Goal: Transaction & Acquisition: Purchase product/service

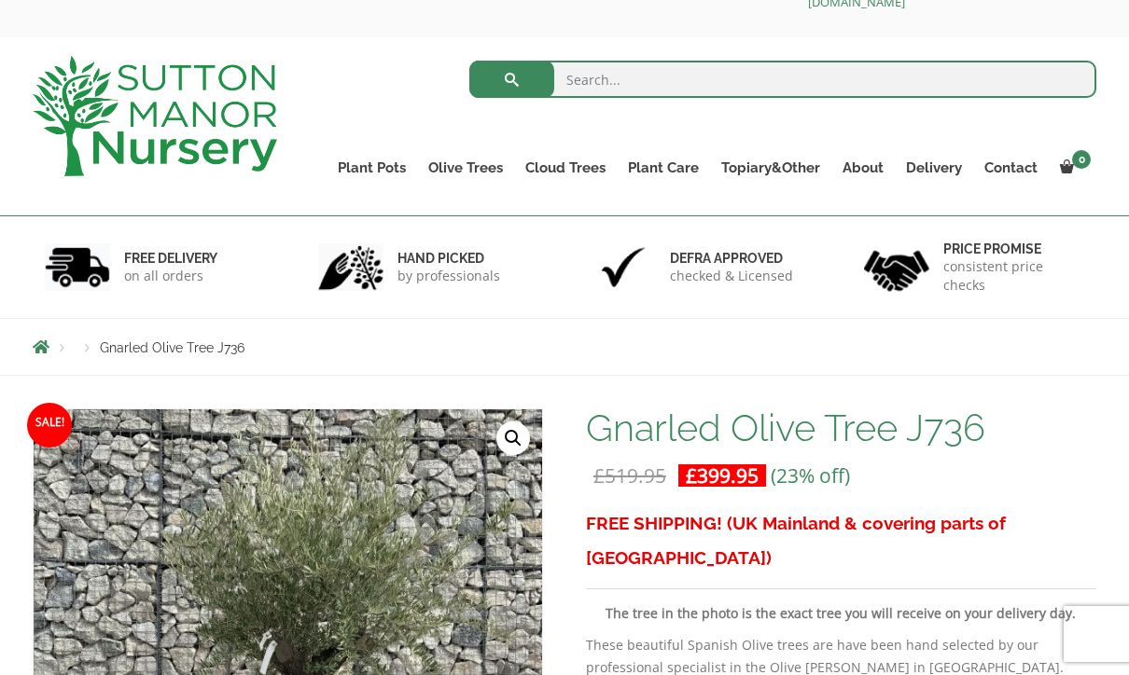
scroll to position [54, 0]
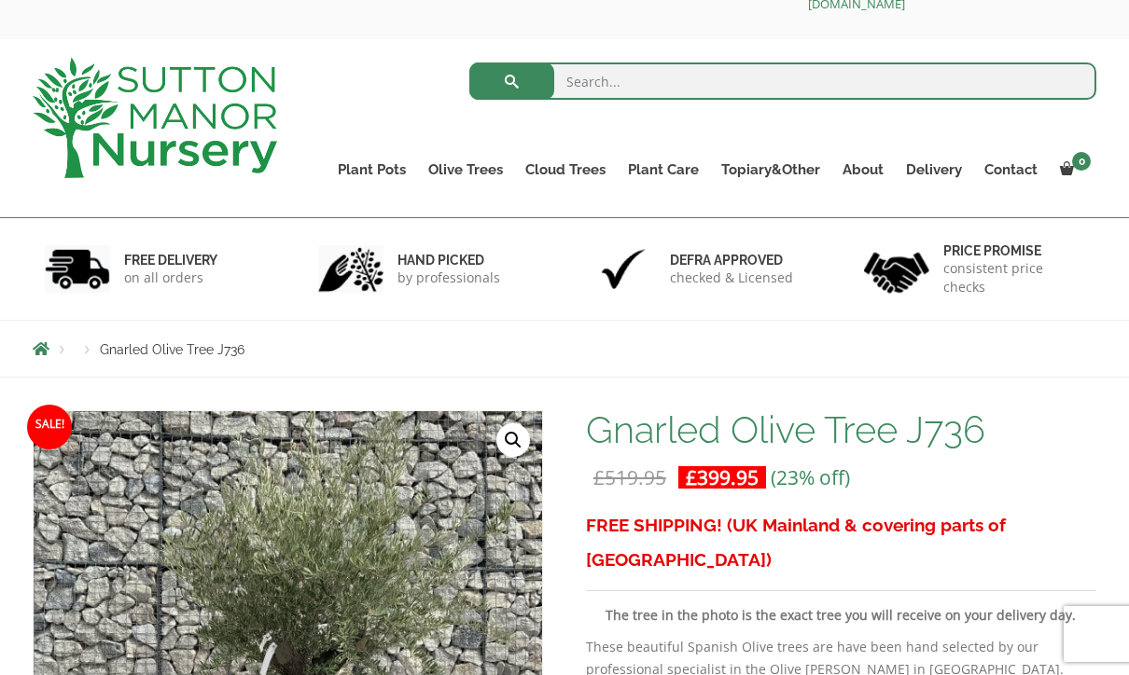
click at [0, 0] on link "Gnarled Olive Trees (Bella Range)" at bounding box center [0, 0] width 0 height 0
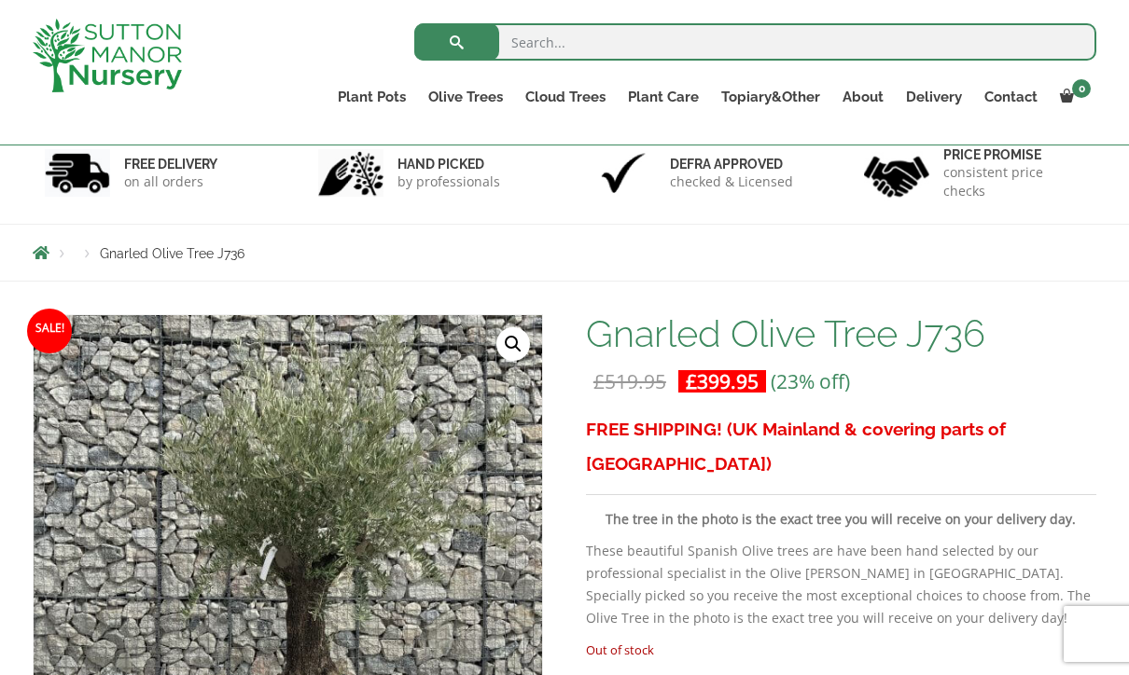
click at [0, 0] on link "Gnarled Olive Trees (Grande Range)" at bounding box center [0, 0] width 0 height 0
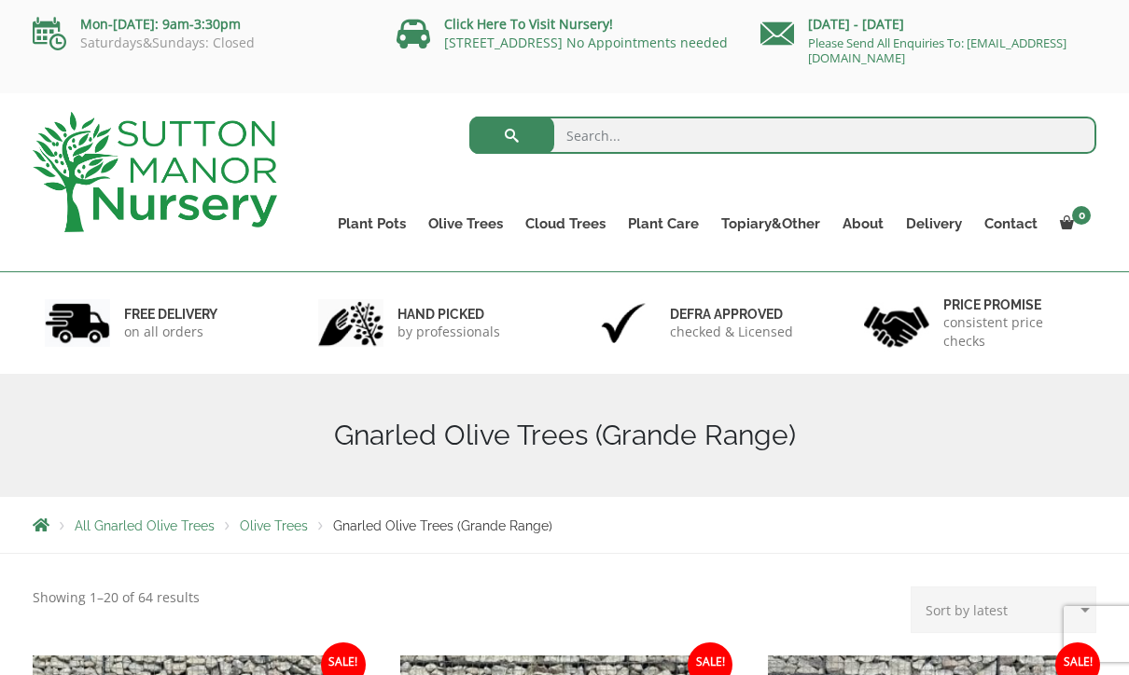
click at [0, 0] on link "Plateau Olive Trees (Mesa Range)" at bounding box center [0, 0] width 0 height 0
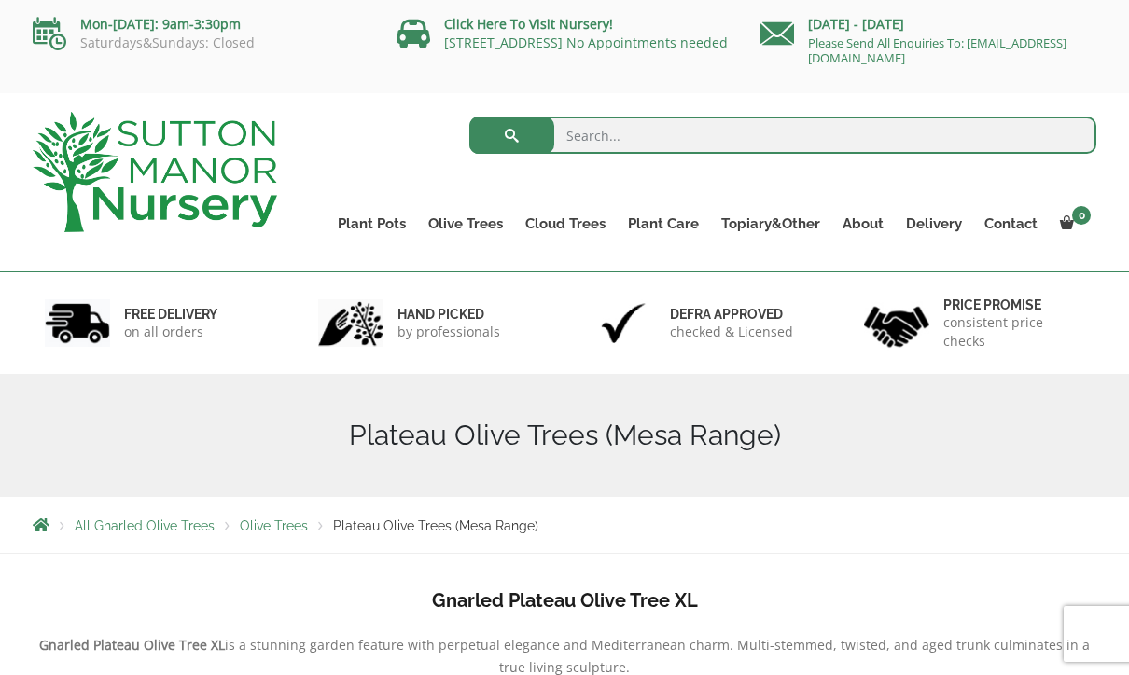
click at [0, 0] on link "Multi Stem Olives (Arcadia Range)" at bounding box center [0, 0] width 0 height 0
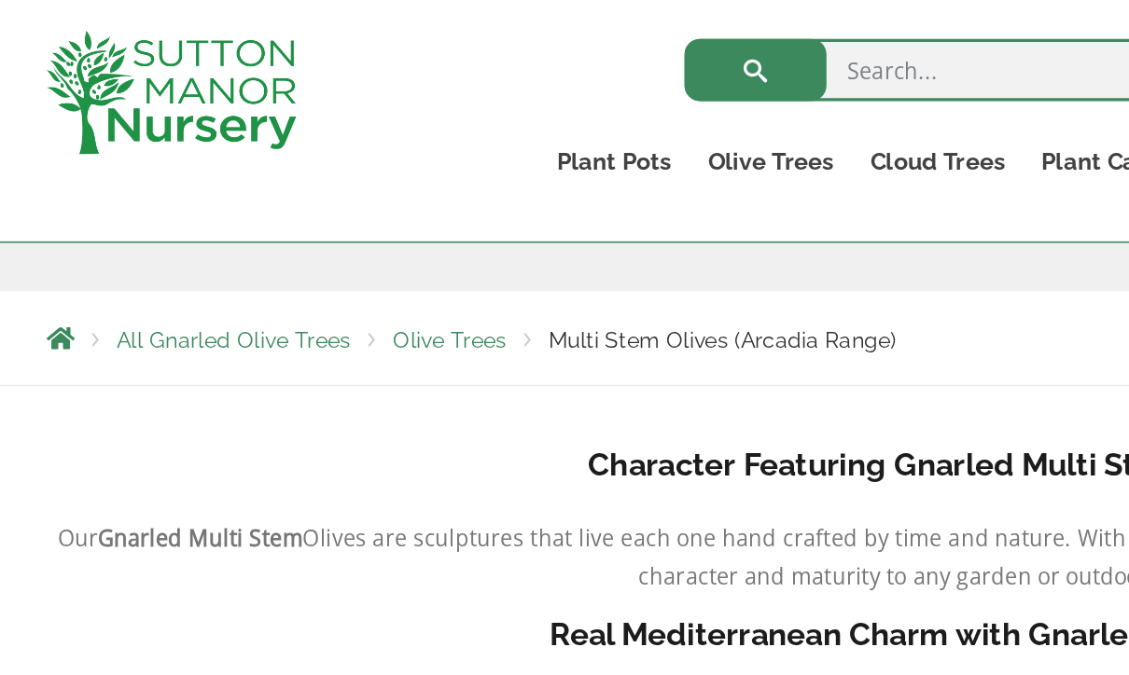
scroll to position [284, 0]
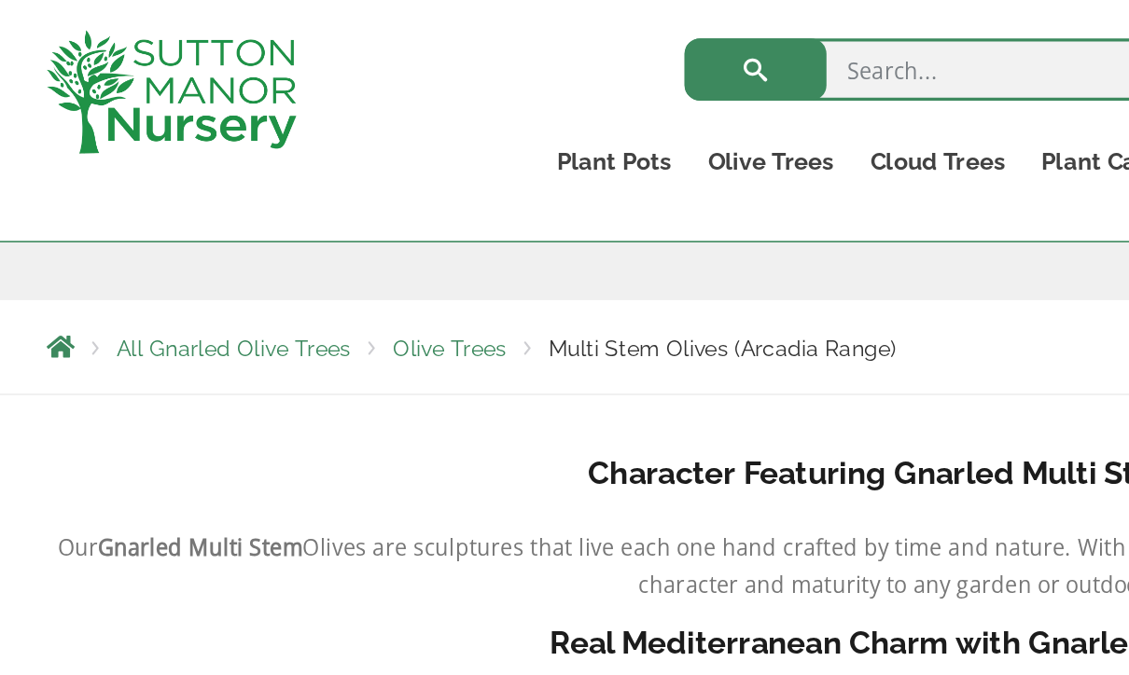
click at [554, 46] on input "search" at bounding box center [755, 41] width 682 height 37
type input "olive tree tuscan"
click at [451, 41] on button "submit" at bounding box center [456, 41] width 85 height 37
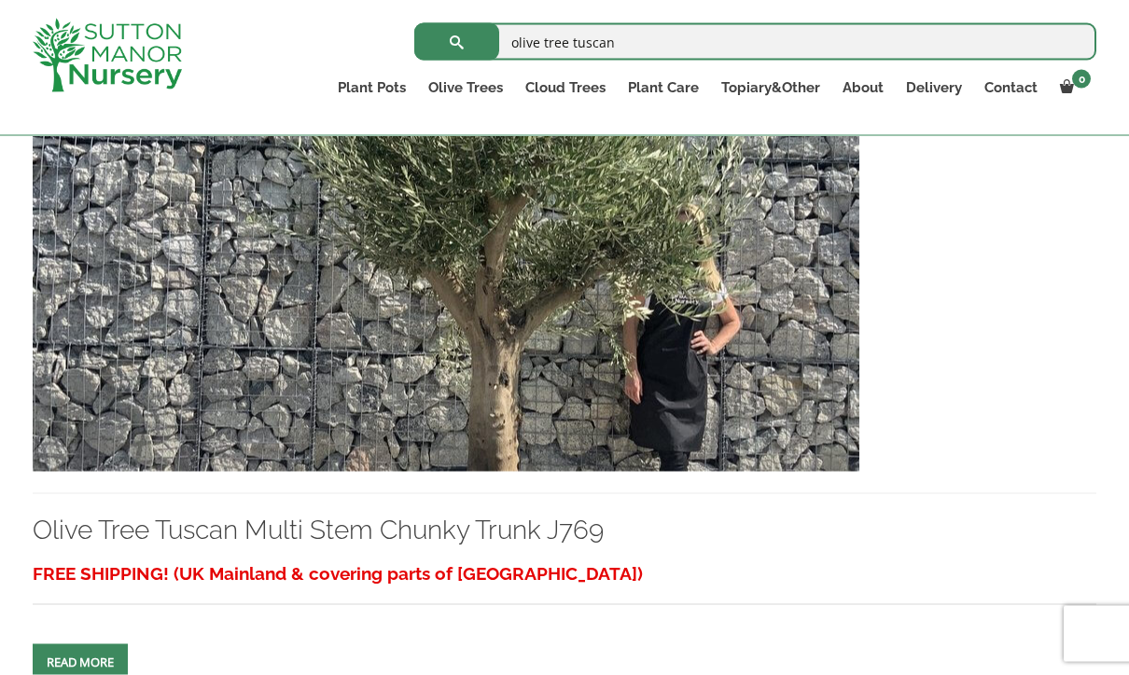
scroll to position [2483, 0]
click at [548, 423] on img at bounding box center [446, 270] width 826 height 401
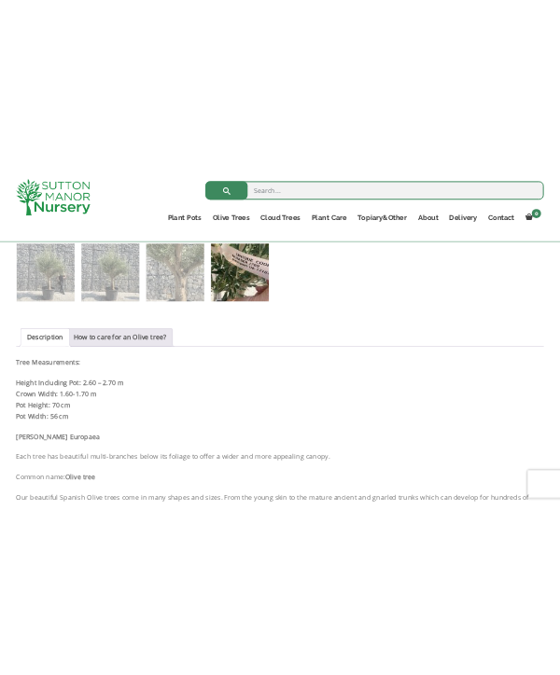
scroll to position [1057, 0]
